Goal: Information Seeking & Learning: Check status

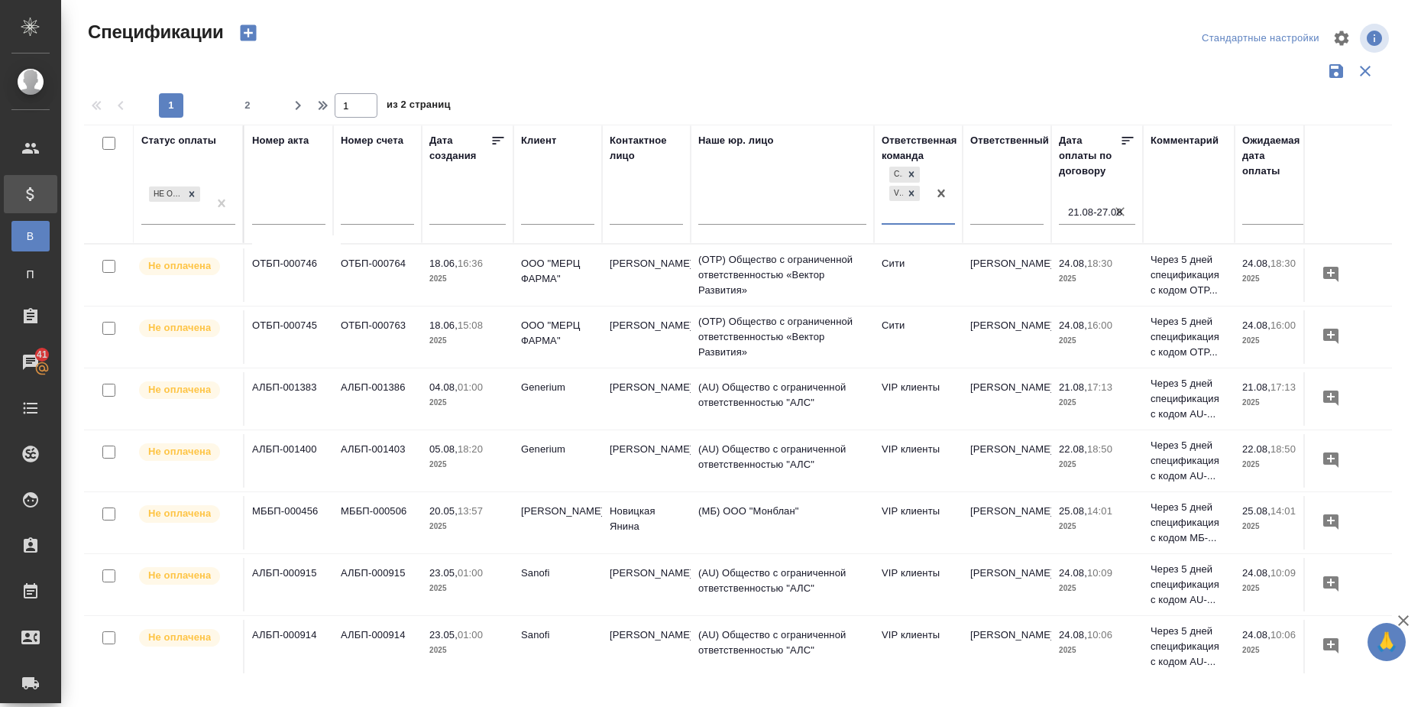
scroll to position [0, 270]
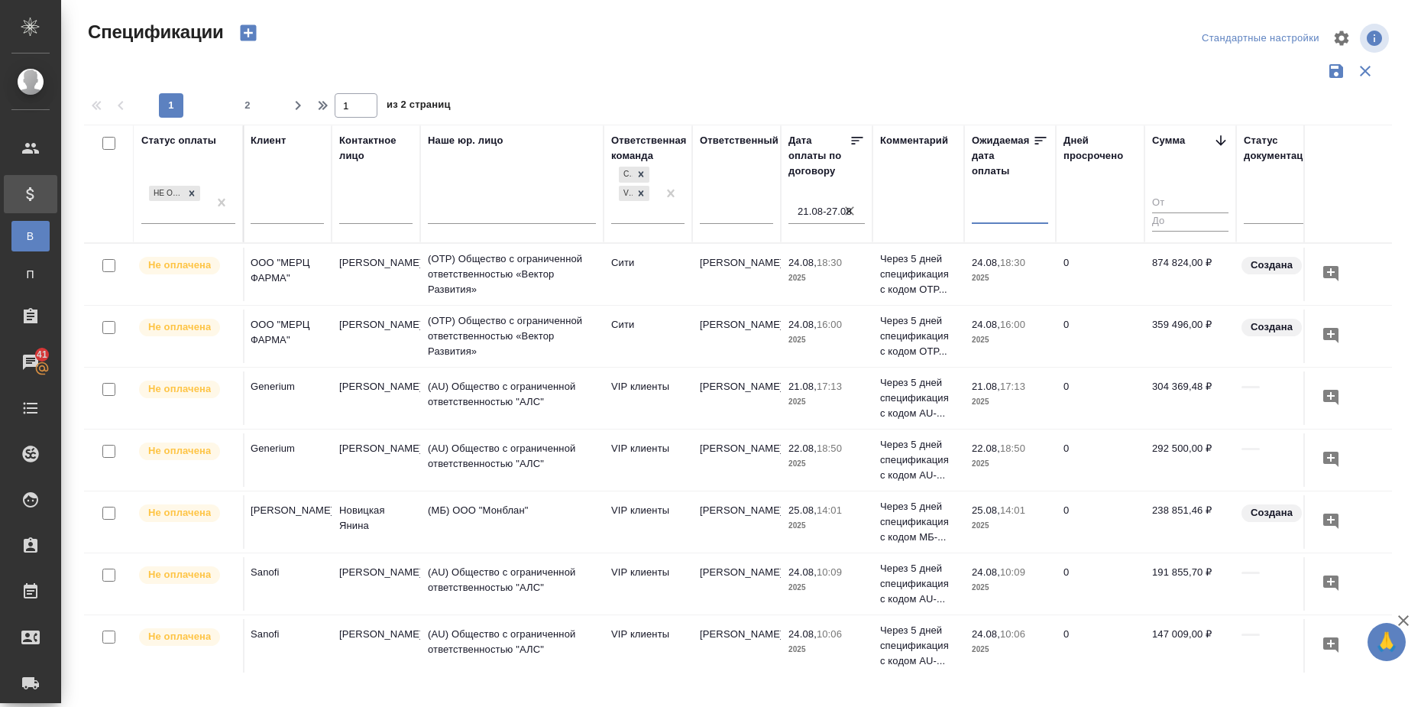
click at [1005, 218] on input "text" at bounding box center [1014, 211] width 67 height 21
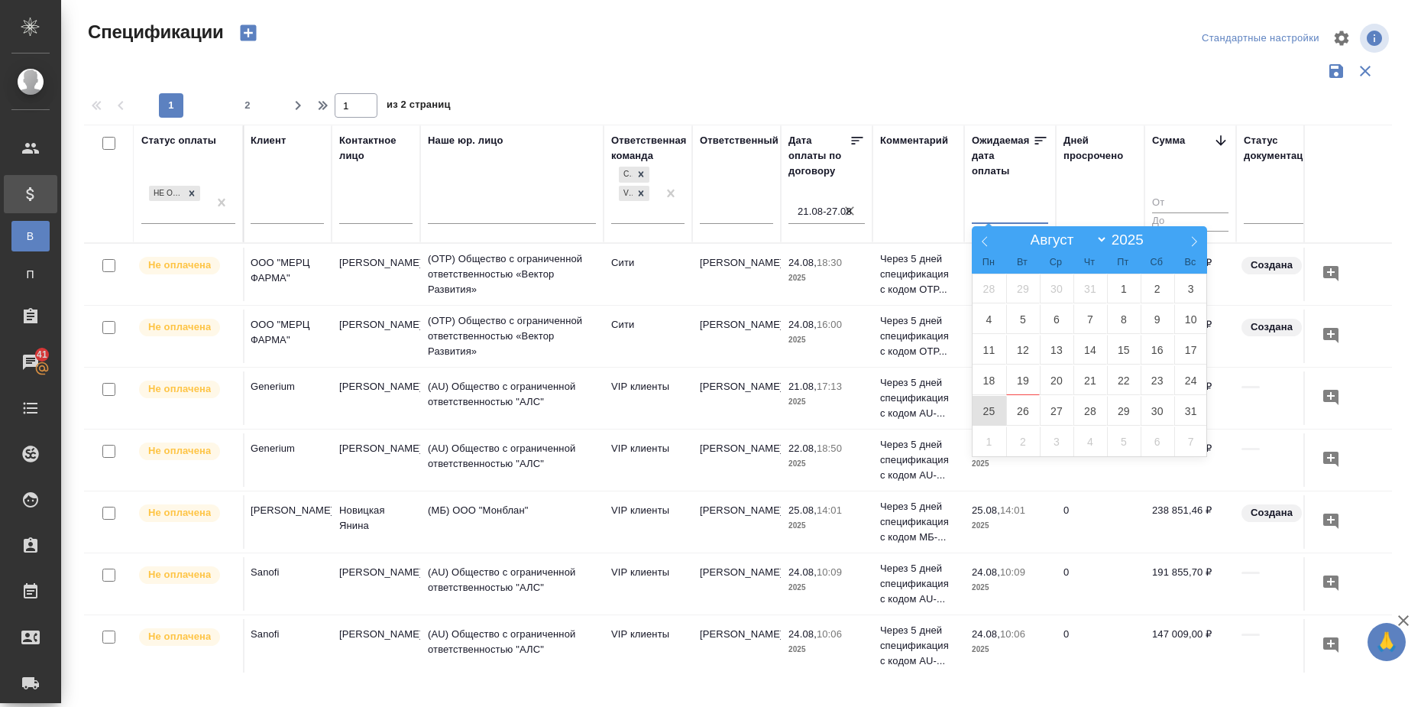
click at [992, 409] on span "25" at bounding box center [989, 411] width 34 height 30
type div "[DATE]T21:00:00.000Z"
click at [1114, 411] on span "29" at bounding box center [1124, 411] width 34 height 30
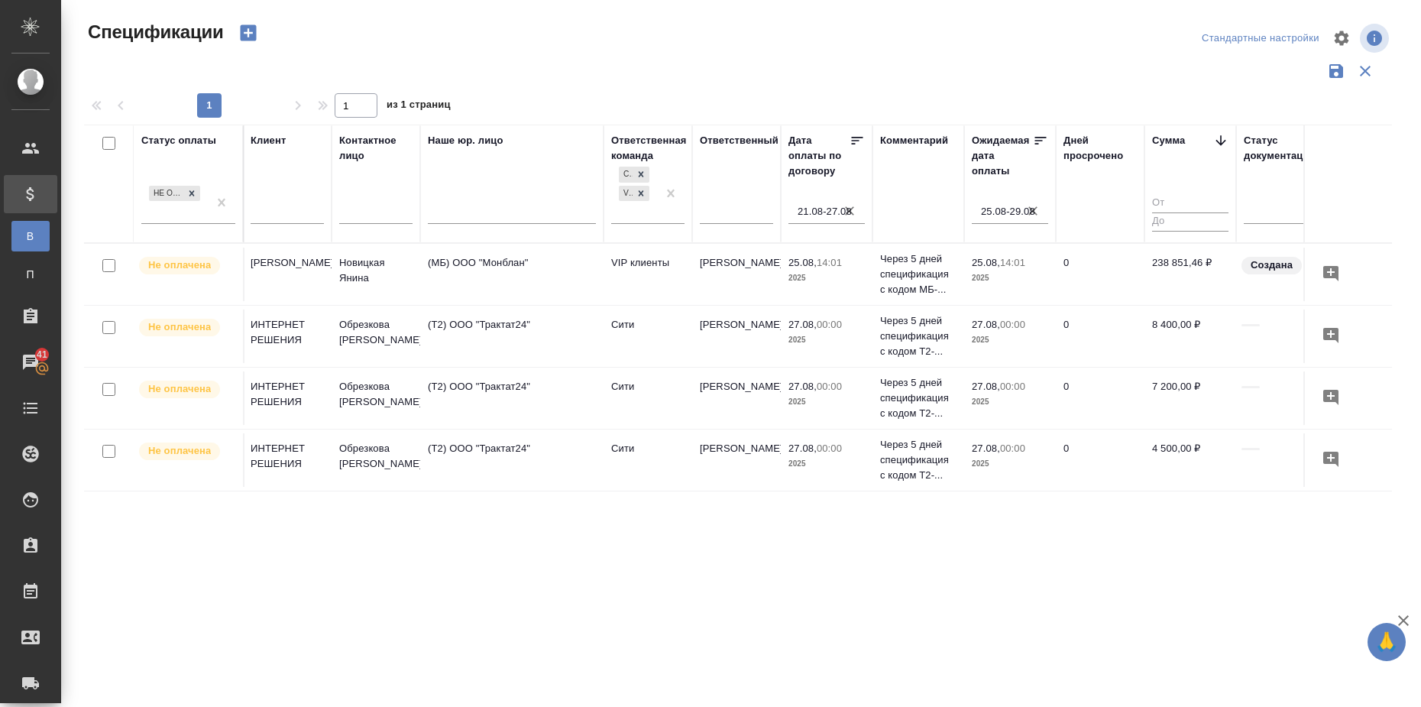
click at [1034, 211] on icon "button" at bounding box center [1032, 210] width 15 height 15
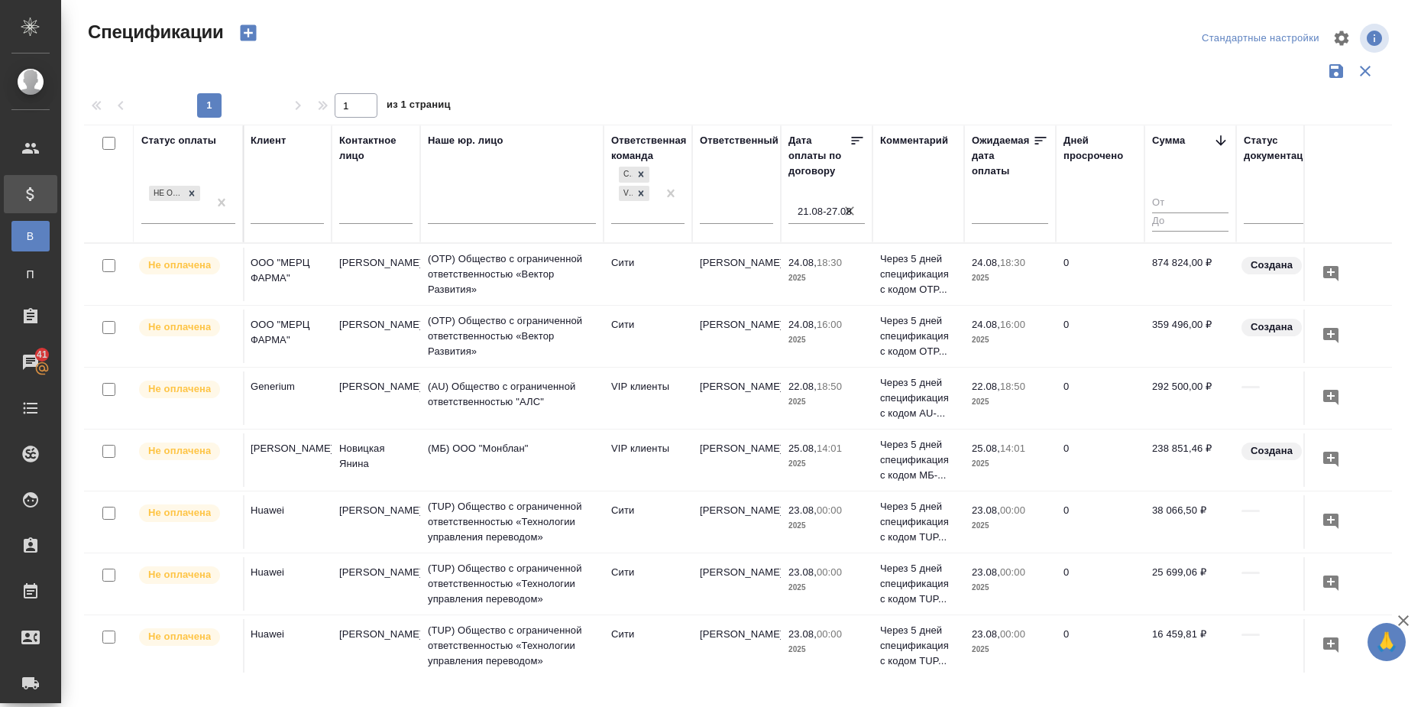
click at [829, 206] on input "21.08-27.08" at bounding box center [830, 211] width 67 height 21
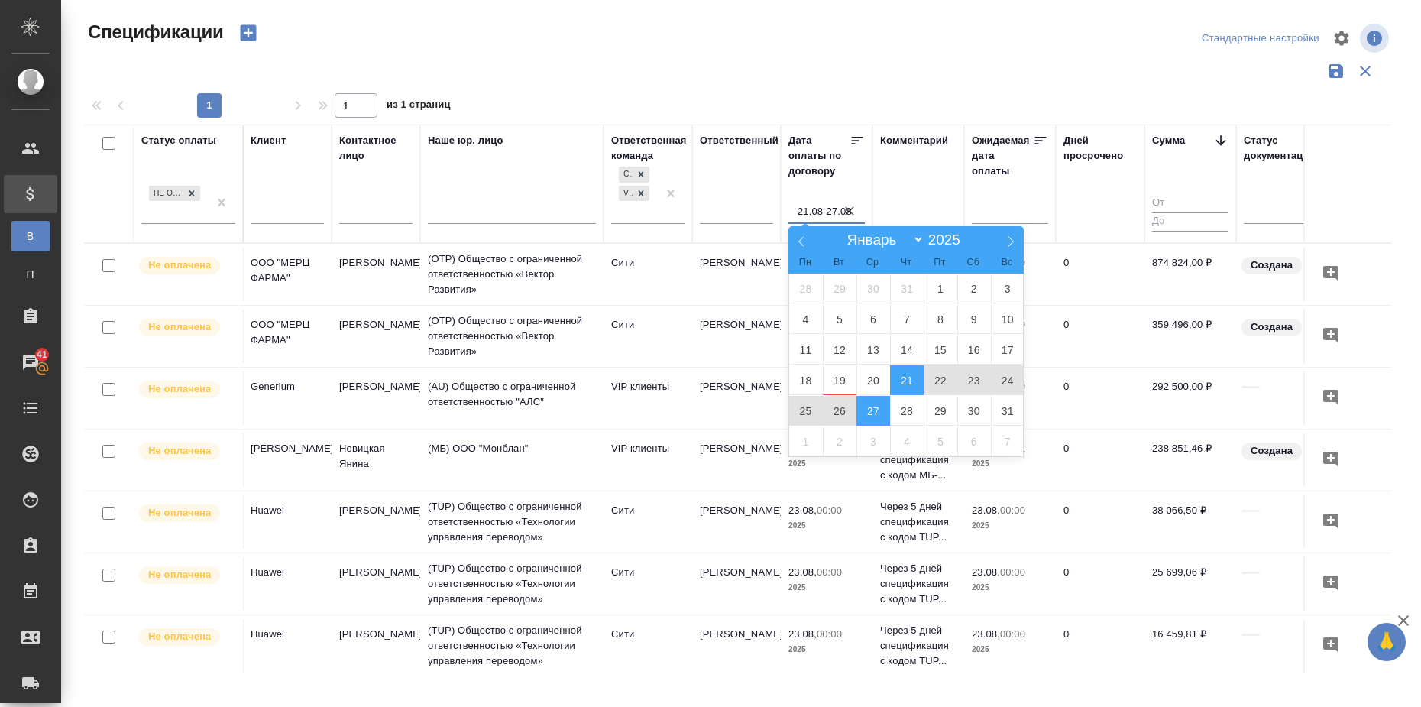
click at [940, 383] on span "22" at bounding box center [941, 380] width 34 height 30
click at [808, 413] on span "25" at bounding box center [806, 411] width 34 height 30
type div "[DATE]T21:00:00.000Z — [DATE]T21:00:00.000Z"
type input "22.08-25.08"
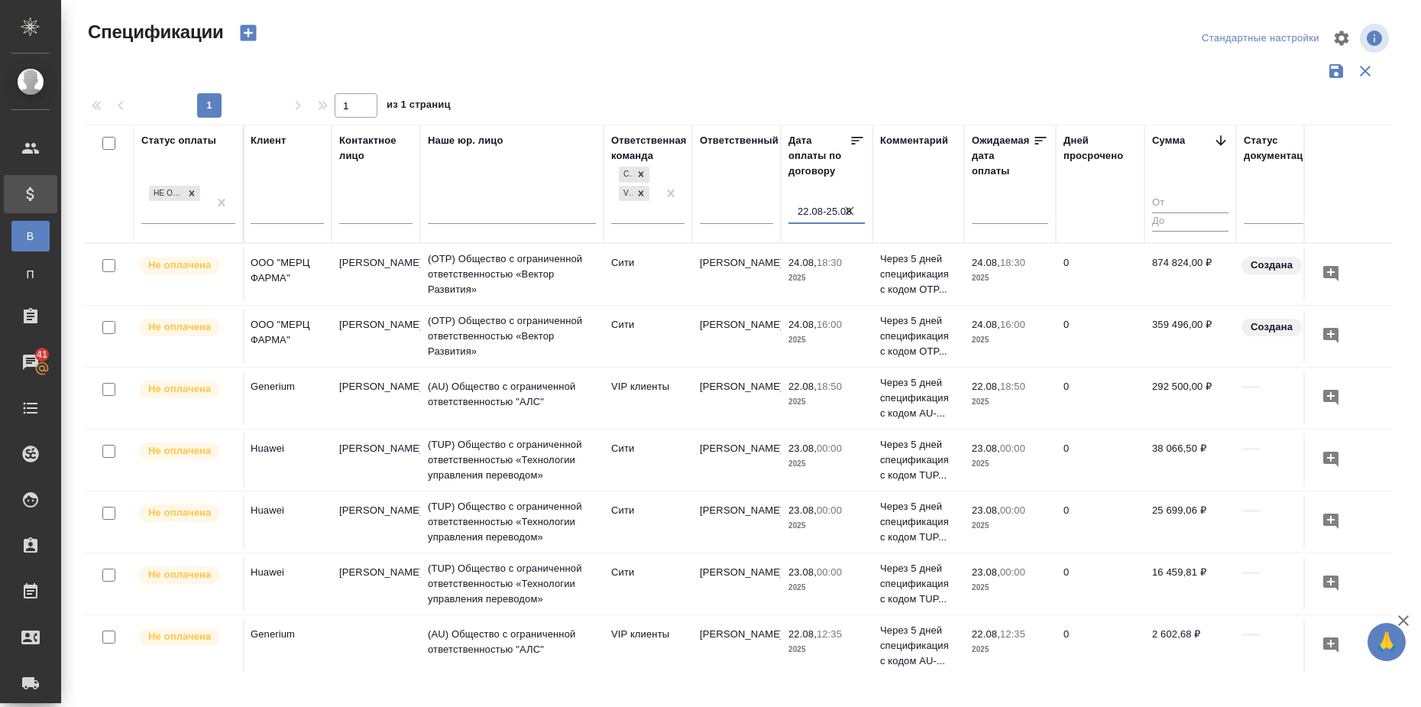
click at [841, 210] on input "22.08-25.08" at bounding box center [830, 211] width 67 height 21
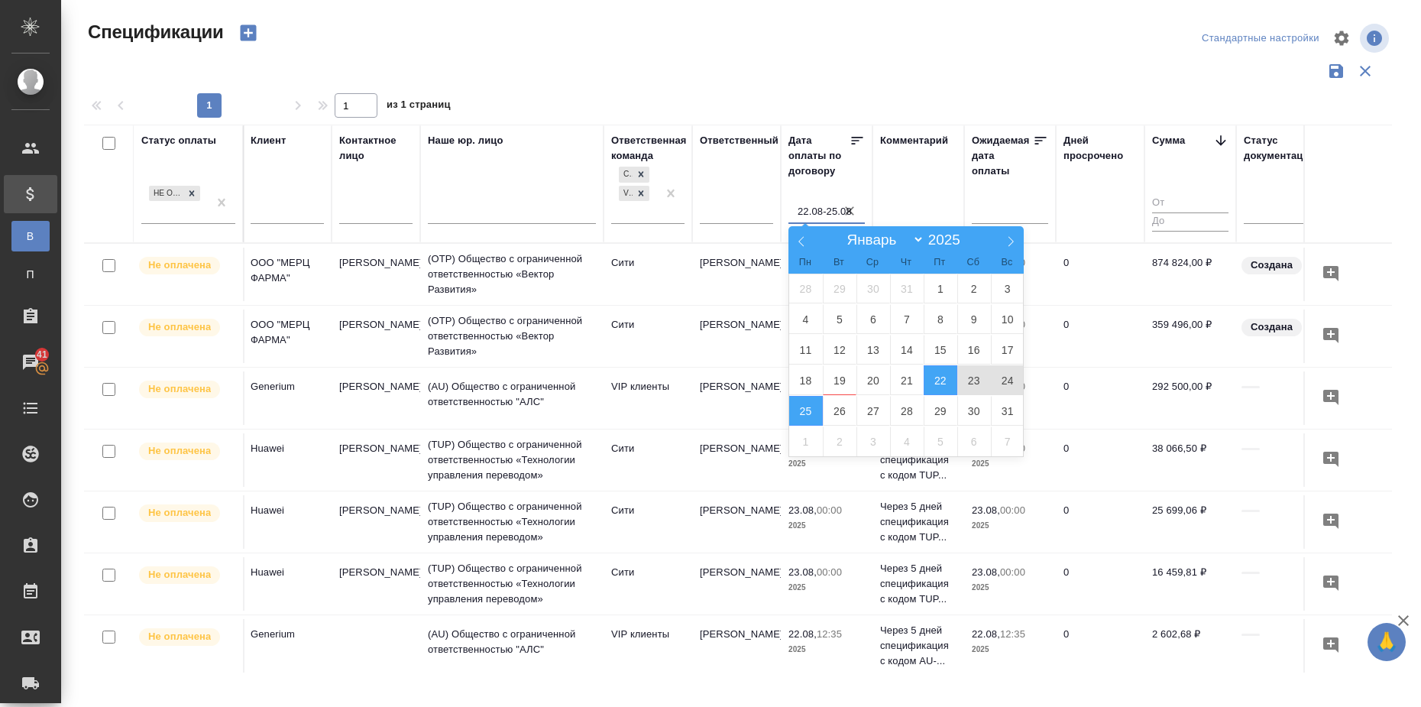
click at [853, 210] on icon "button" at bounding box center [849, 210] width 15 height 15
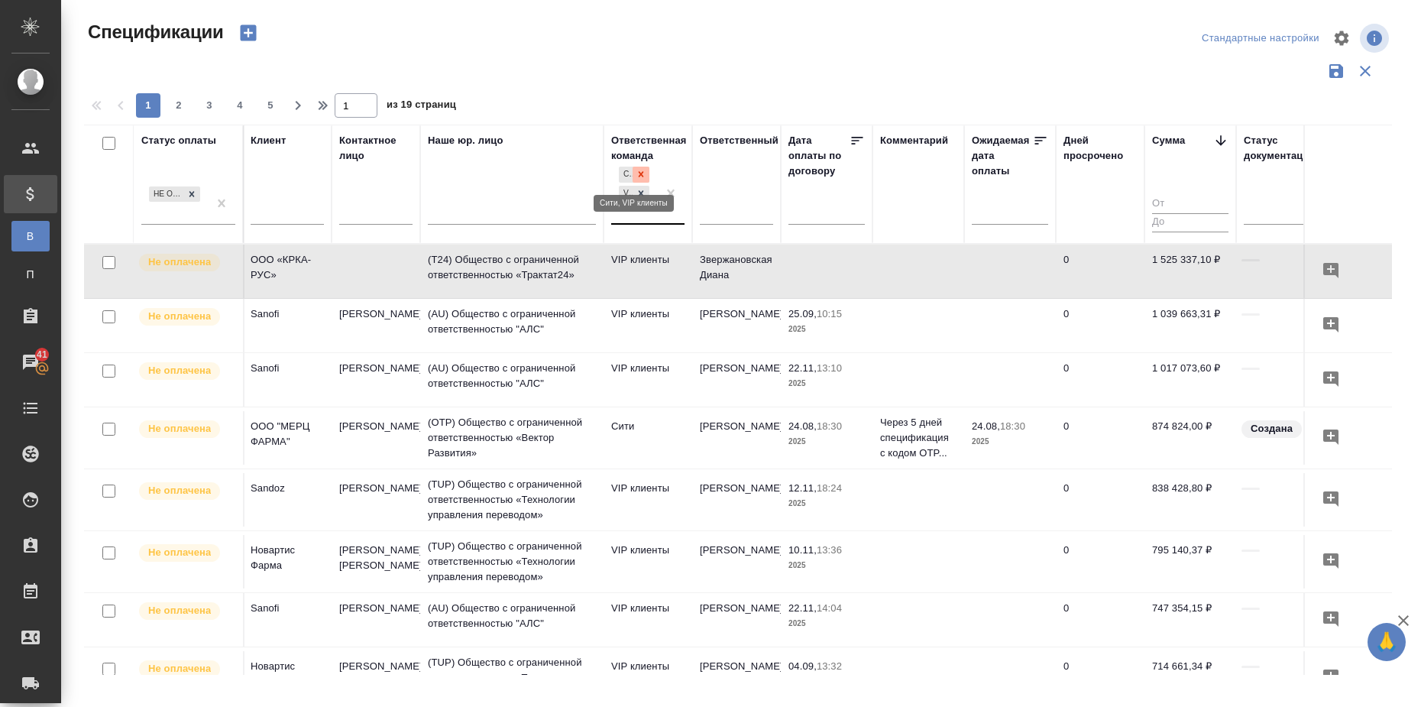
click at [640, 175] on icon at bounding box center [641, 174] width 5 height 5
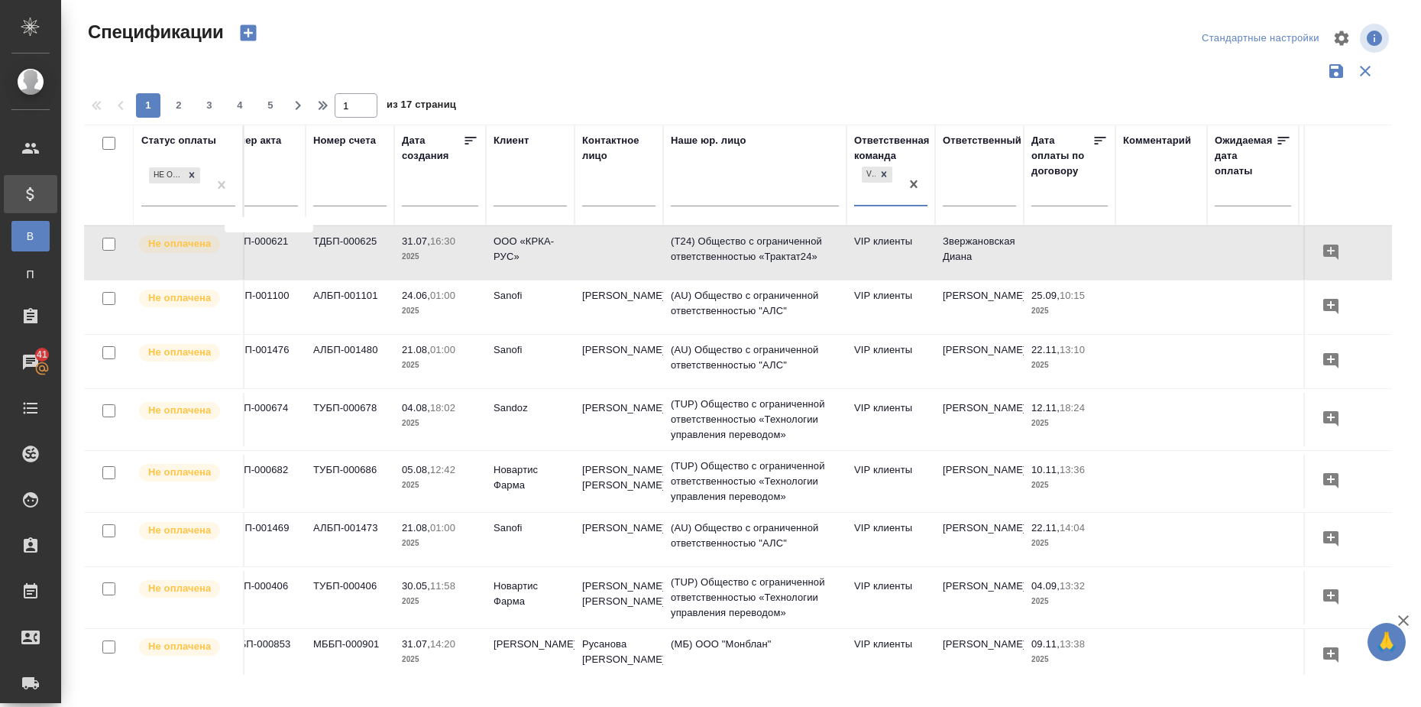
scroll to position [0, 0]
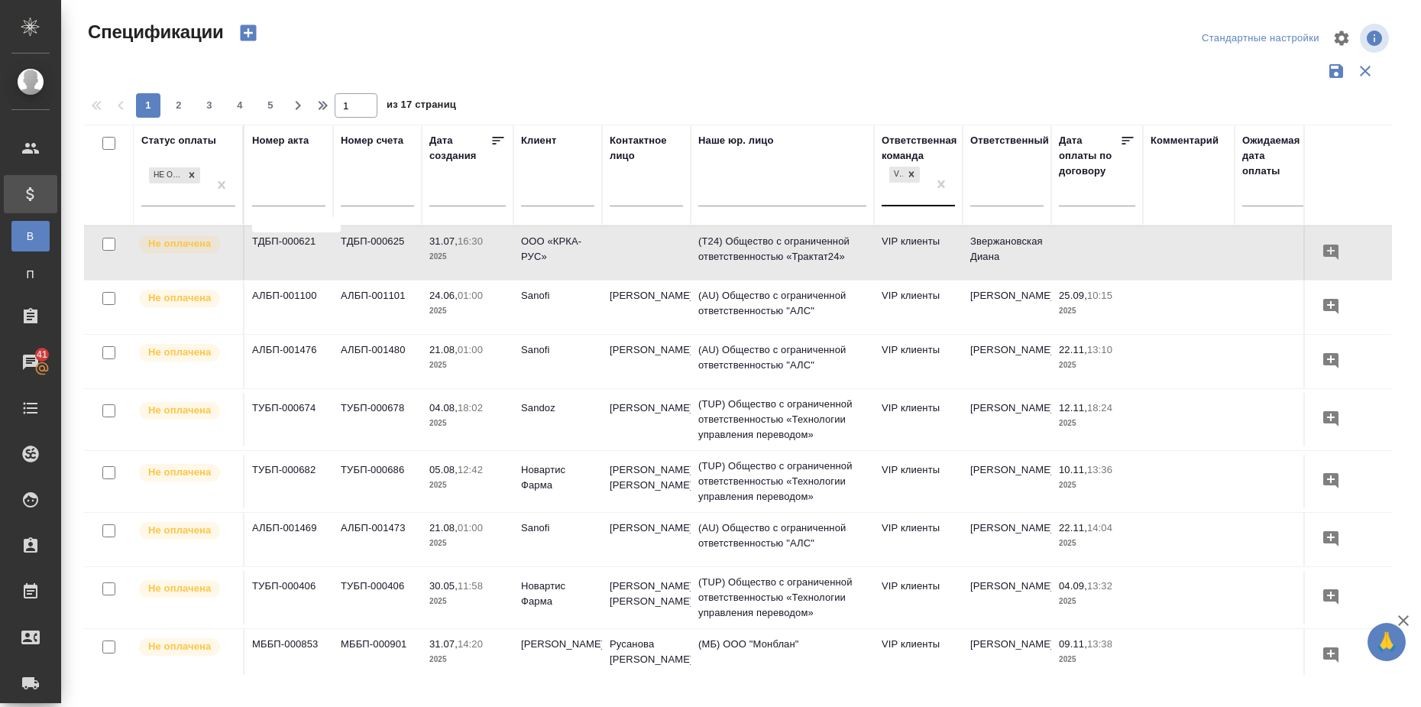
click at [380, 236] on td "ТДБП-000625" at bounding box center [377, 252] width 89 height 53
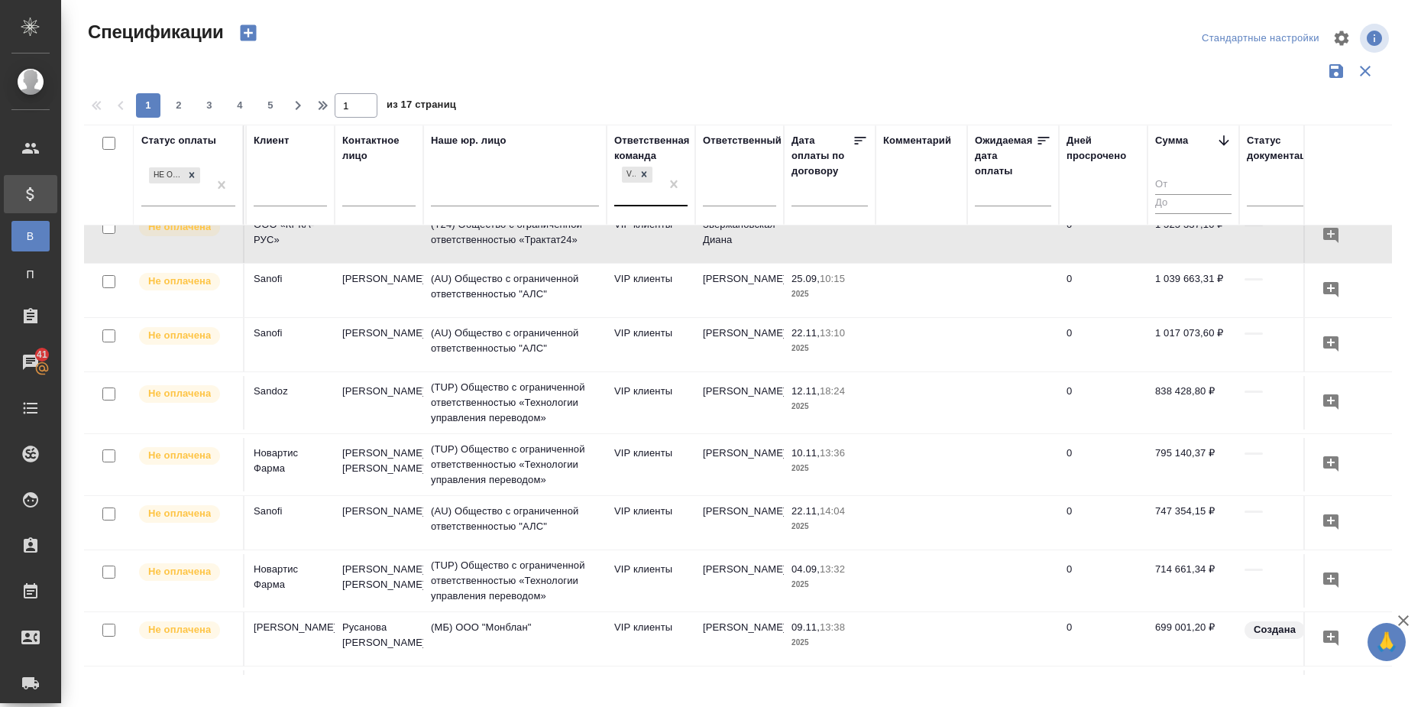
scroll to position [0, 267]
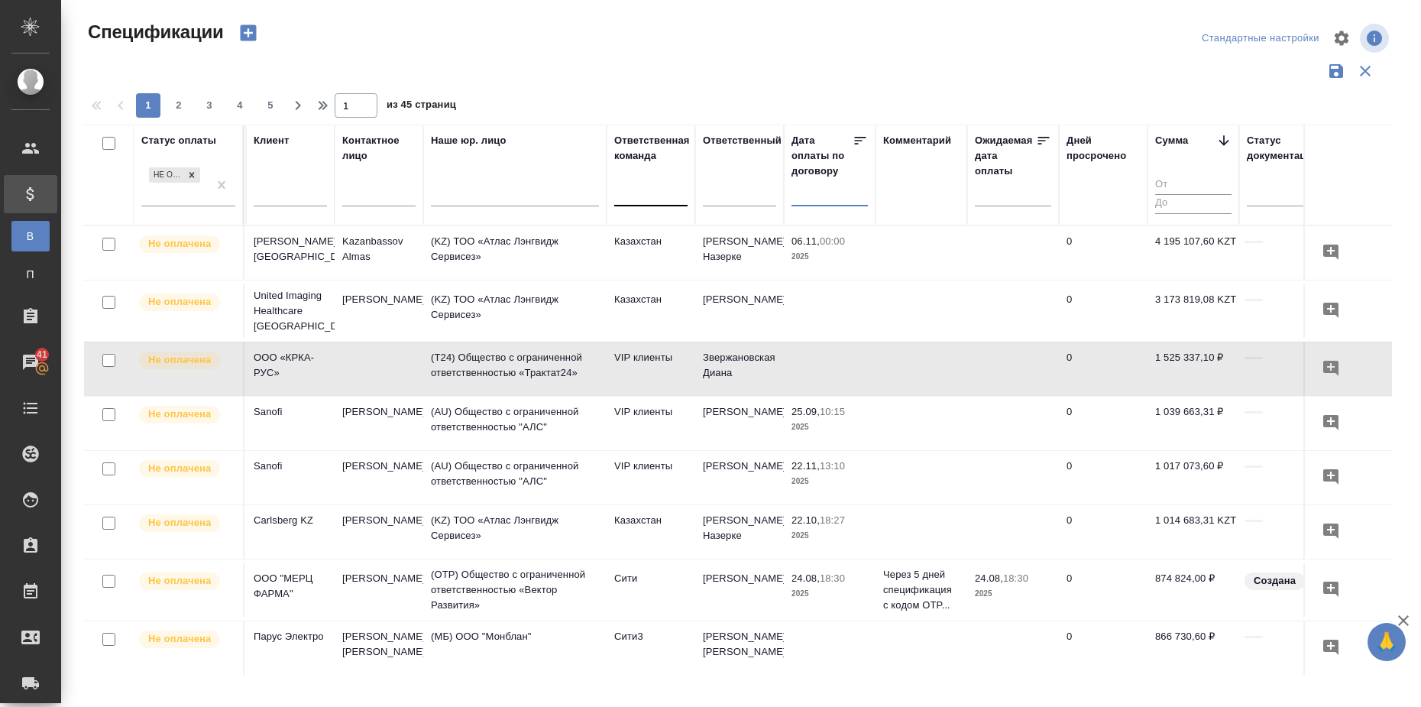
click at [832, 202] on input "text" at bounding box center [834, 193] width 67 height 21
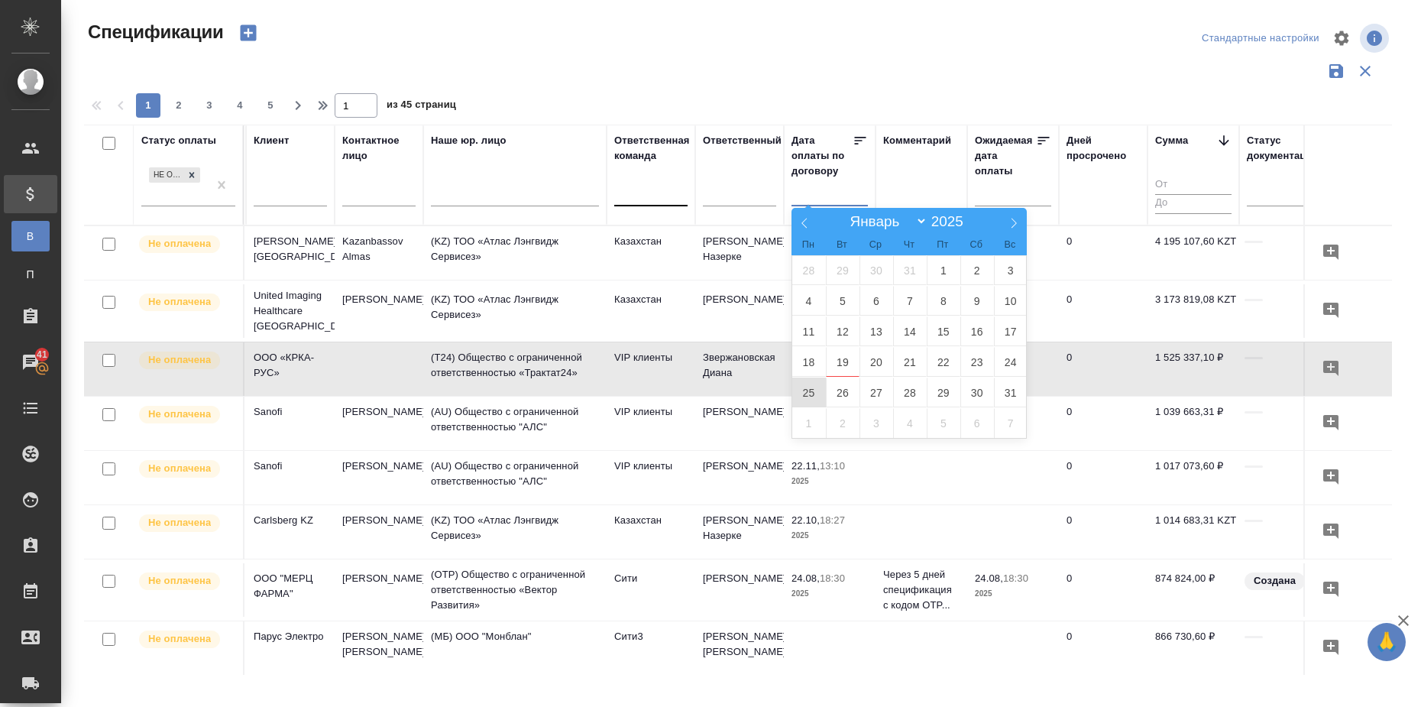
click at [810, 391] on span "25" at bounding box center [809, 392] width 34 height 30
type div "[DATE]T21:00:00.000Z"
click at [947, 399] on span "29" at bounding box center [944, 392] width 34 height 30
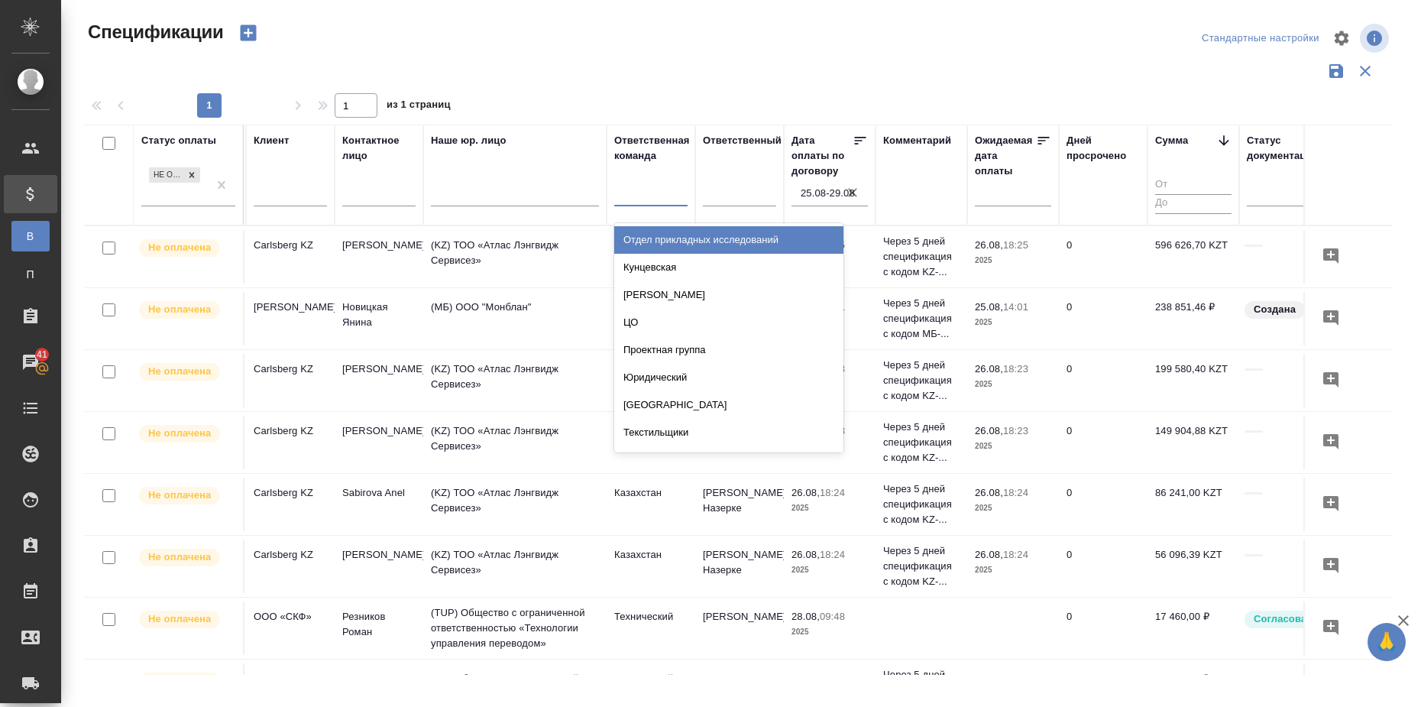
click at [619, 192] on div at bounding box center [650, 191] width 73 height 22
type input "тех"
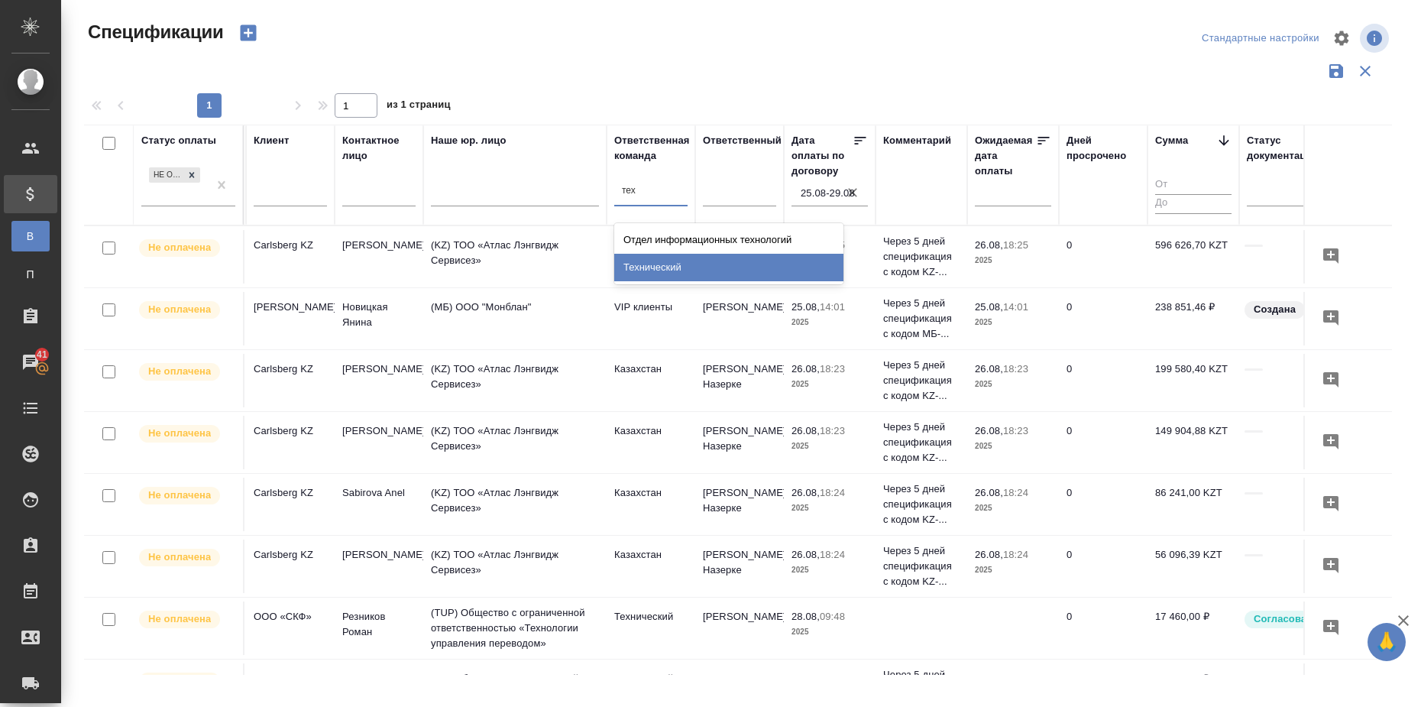
click at [700, 268] on div "Технический" at bounding box center [728, 267] width 229 height 27
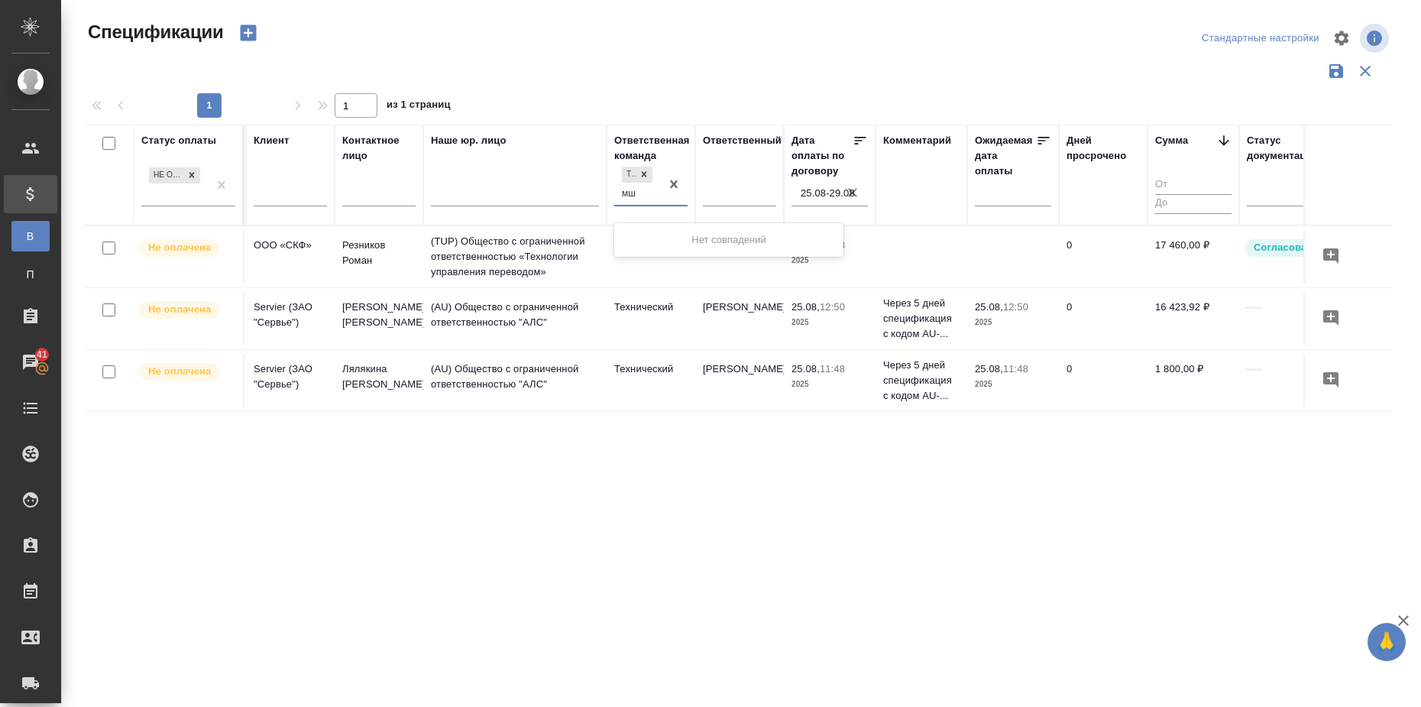
type input "м"
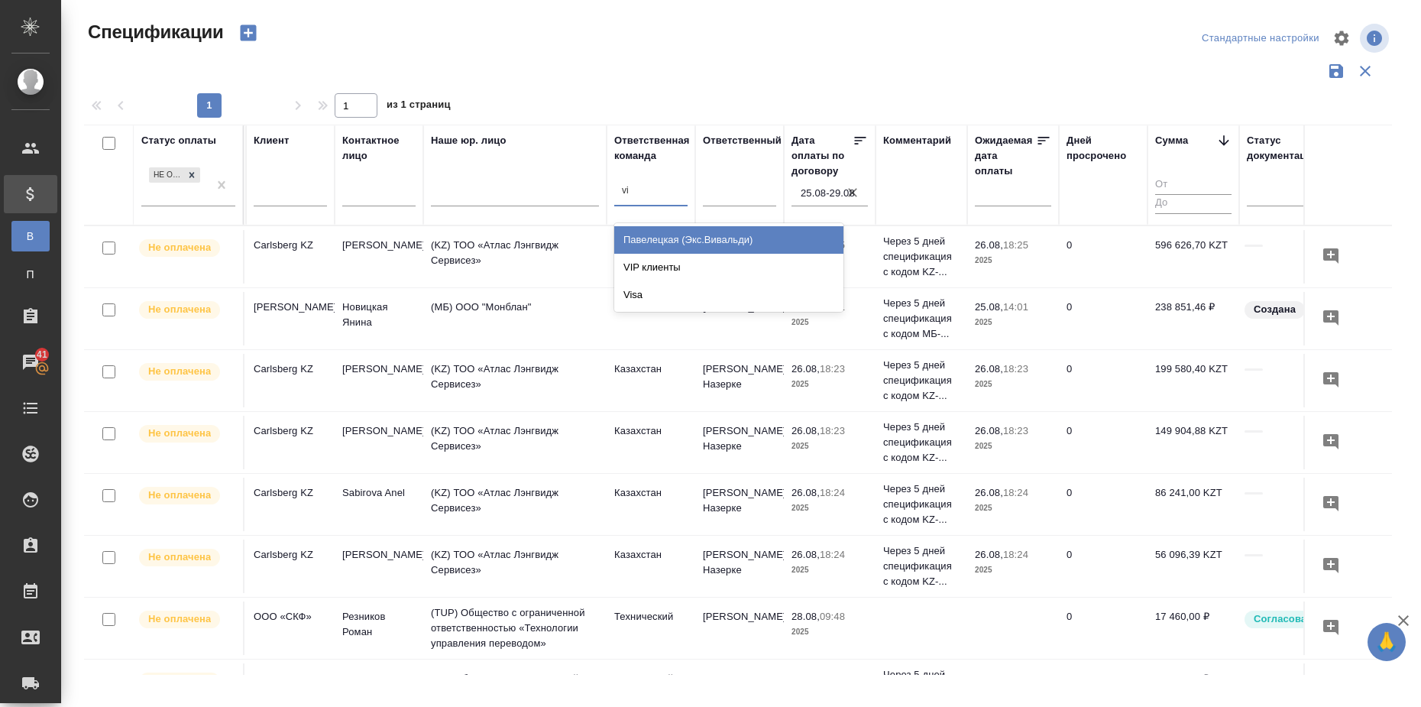
type input "vip"
click at [700, 268] on div "VIP клиенты" at bounding box center [728, 267] width 229 height 27
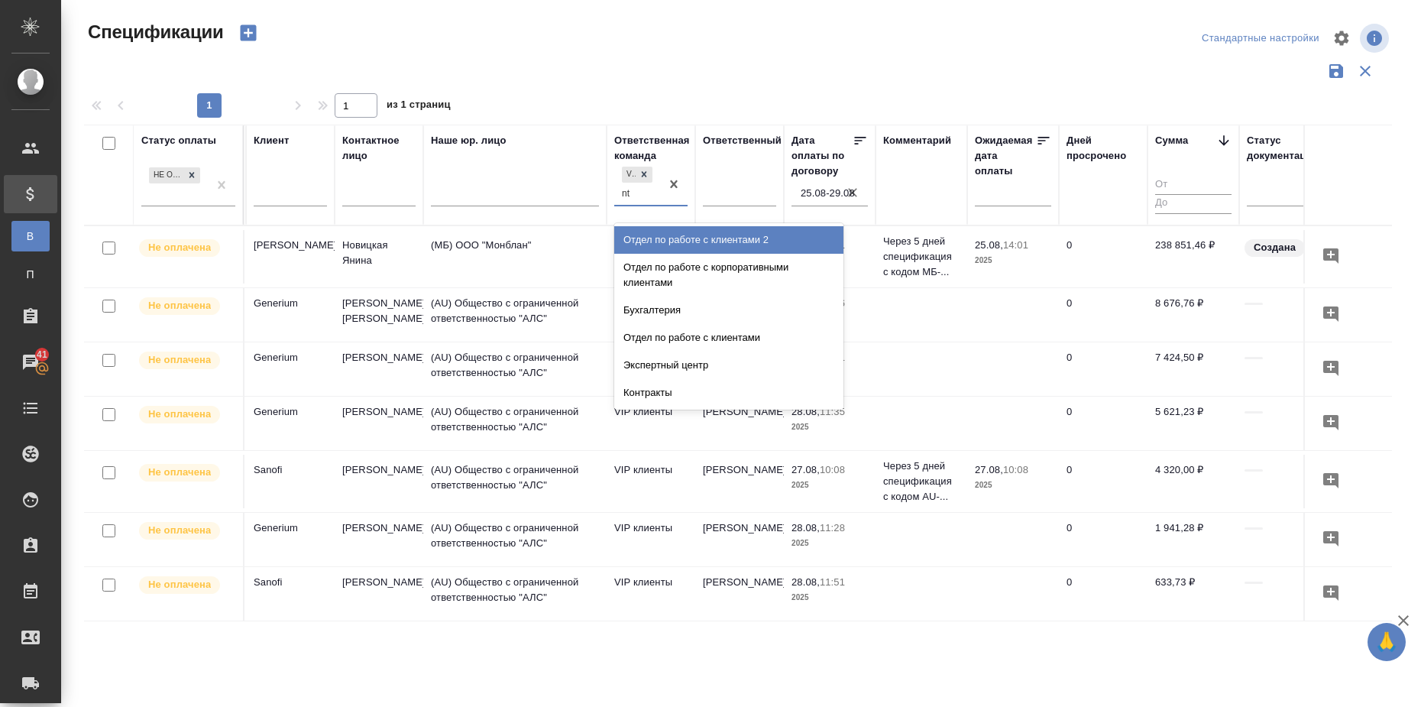
type input "n"
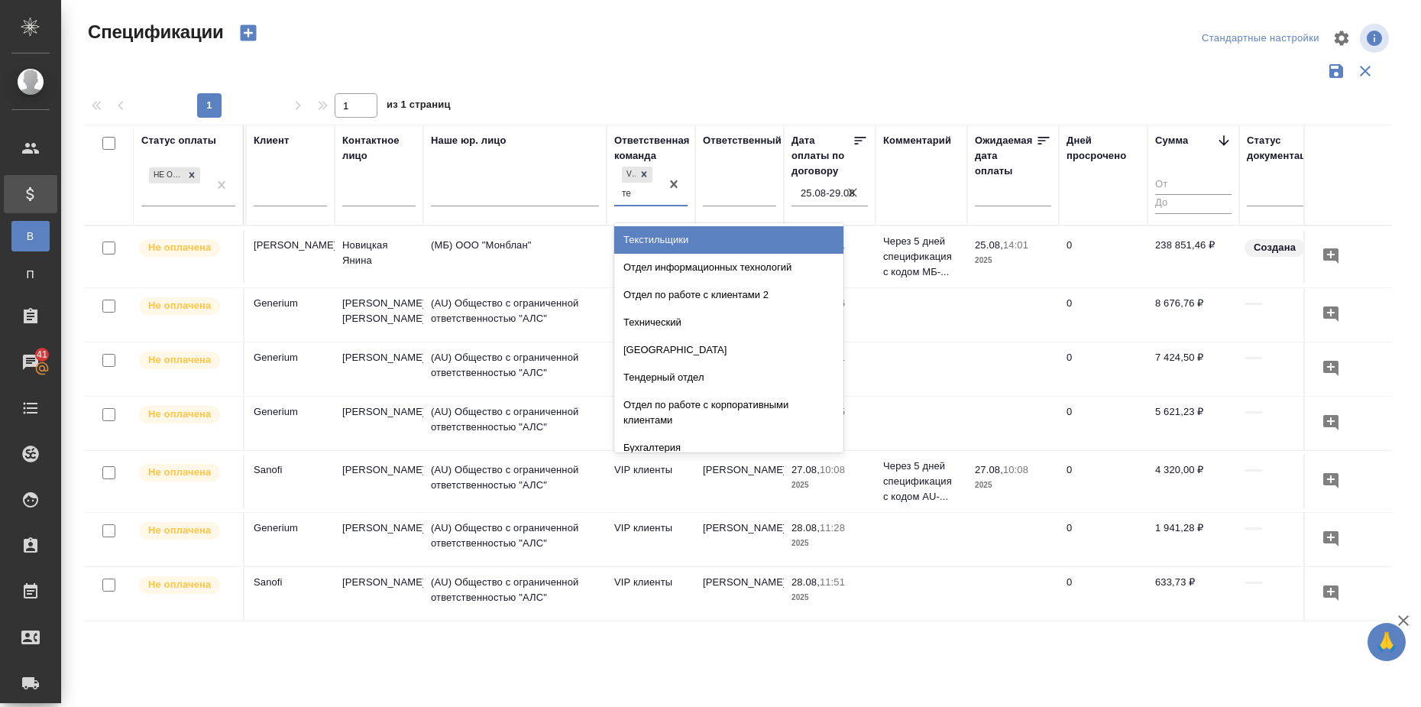
type input "тех"
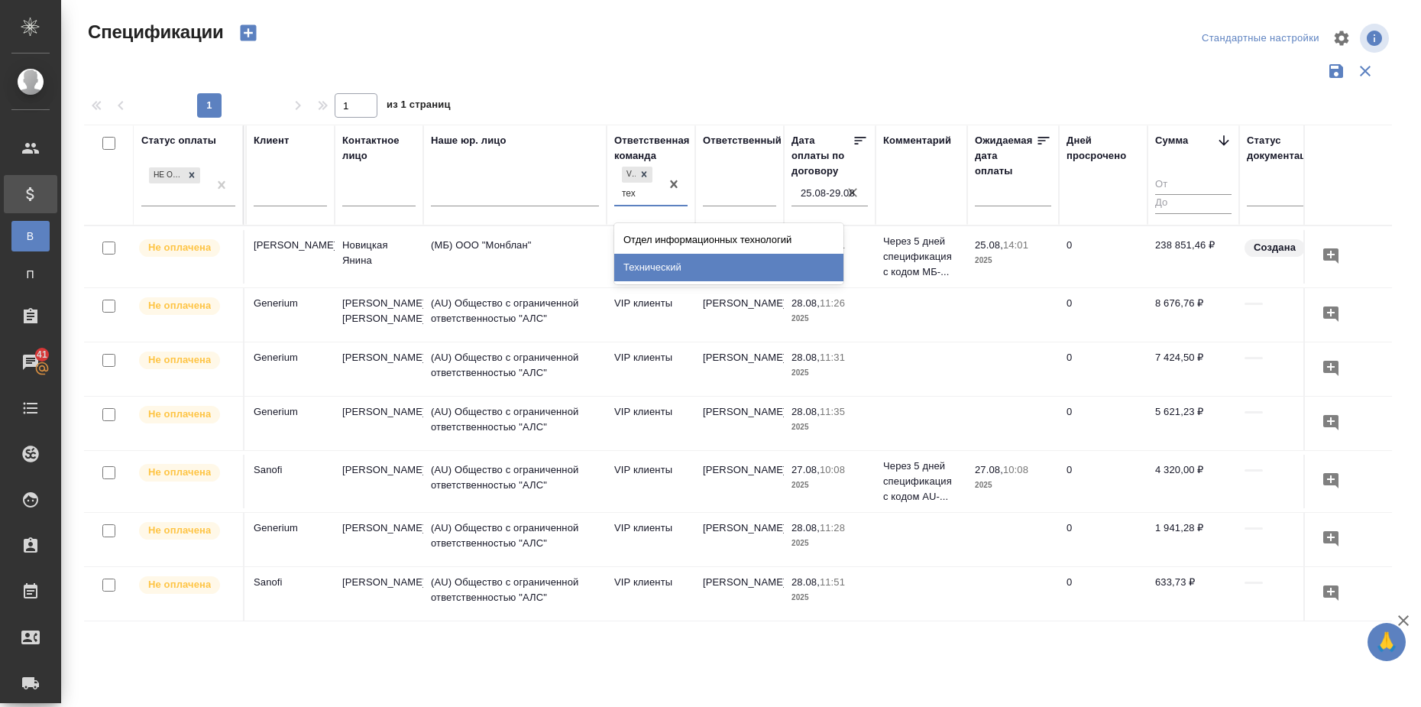
click at [651, 273] on div "Технический" at bounding box center [728, 267] width 229 height 27
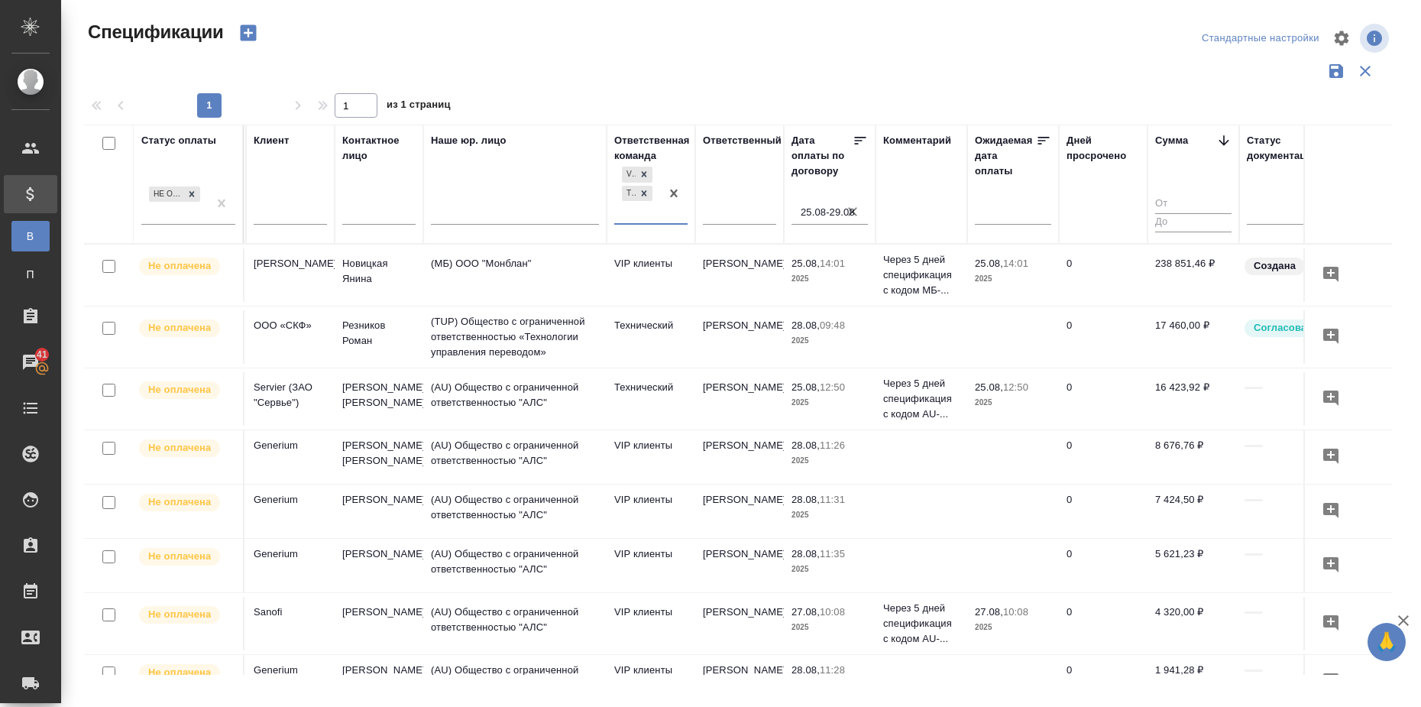
click at [835, 210] on input "25.08-29.08" at bounding box center [834, 212] width 67 height 21
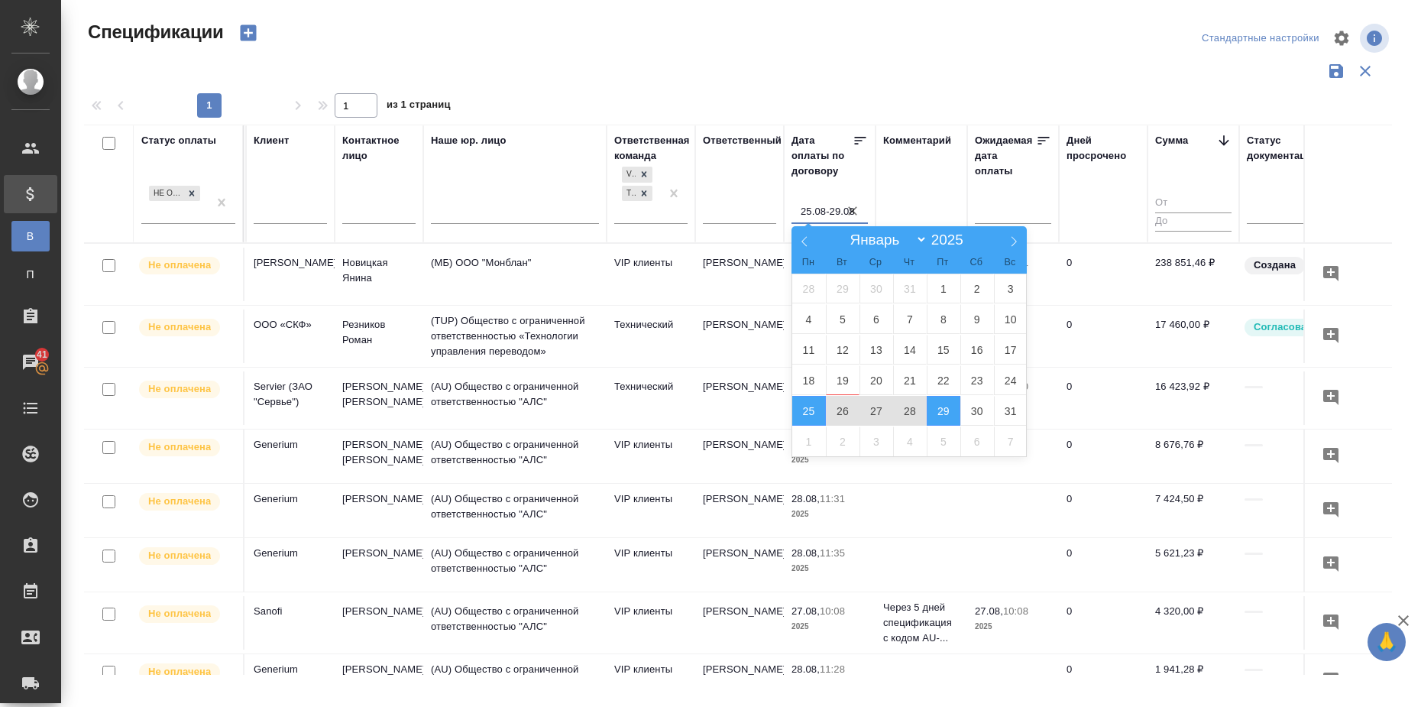
click at [1089, 194] on div "Дней просрочено" at bounding box center [1102, 184] width 73 height 102
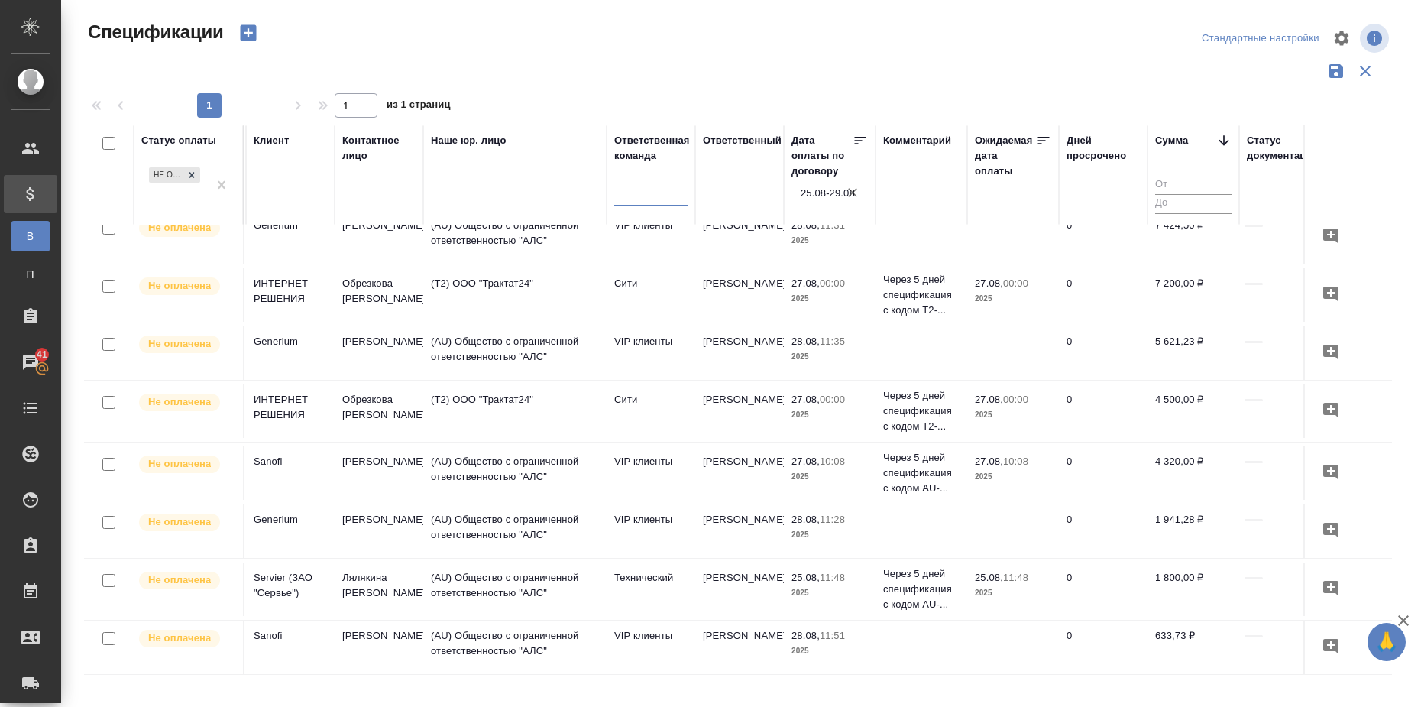
scroll to position [726, 267]
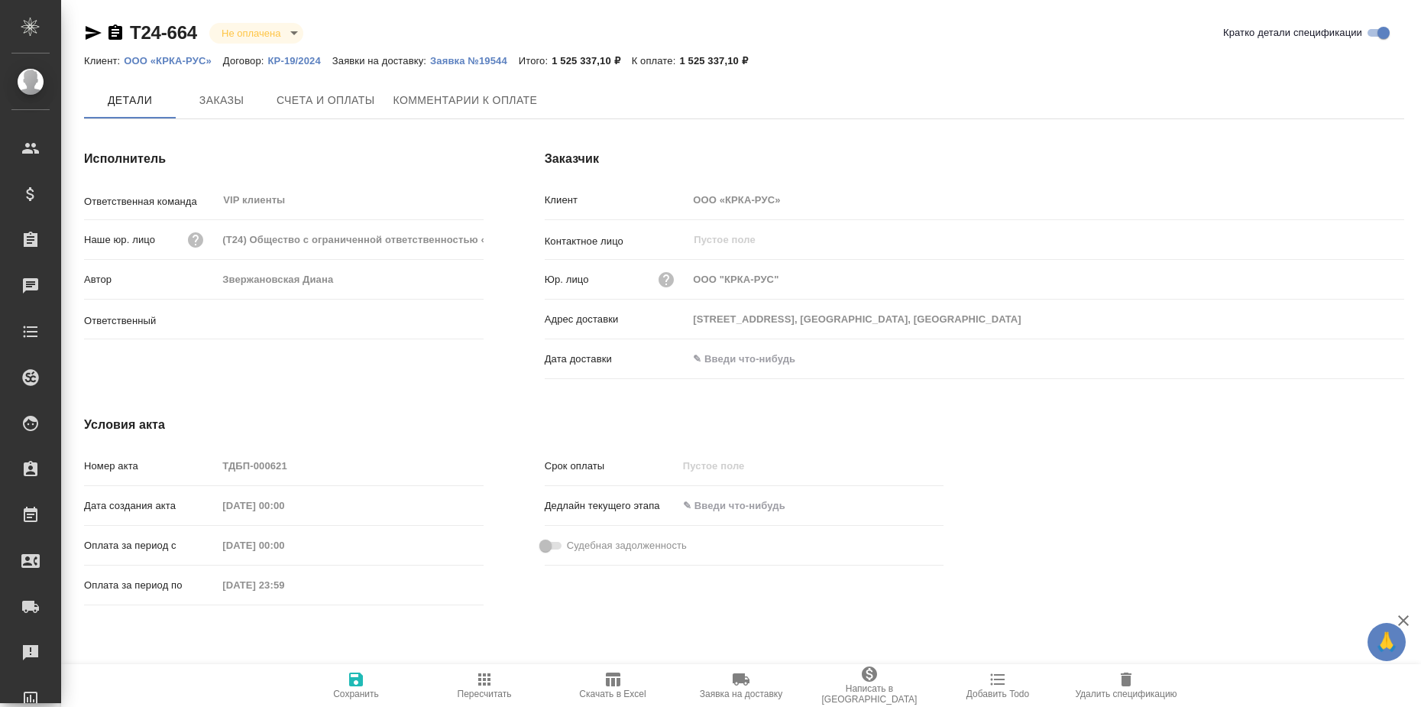
type input "Звержановская Диана"
